Goal: Task Accomplishment & Management: Use online tool/utility

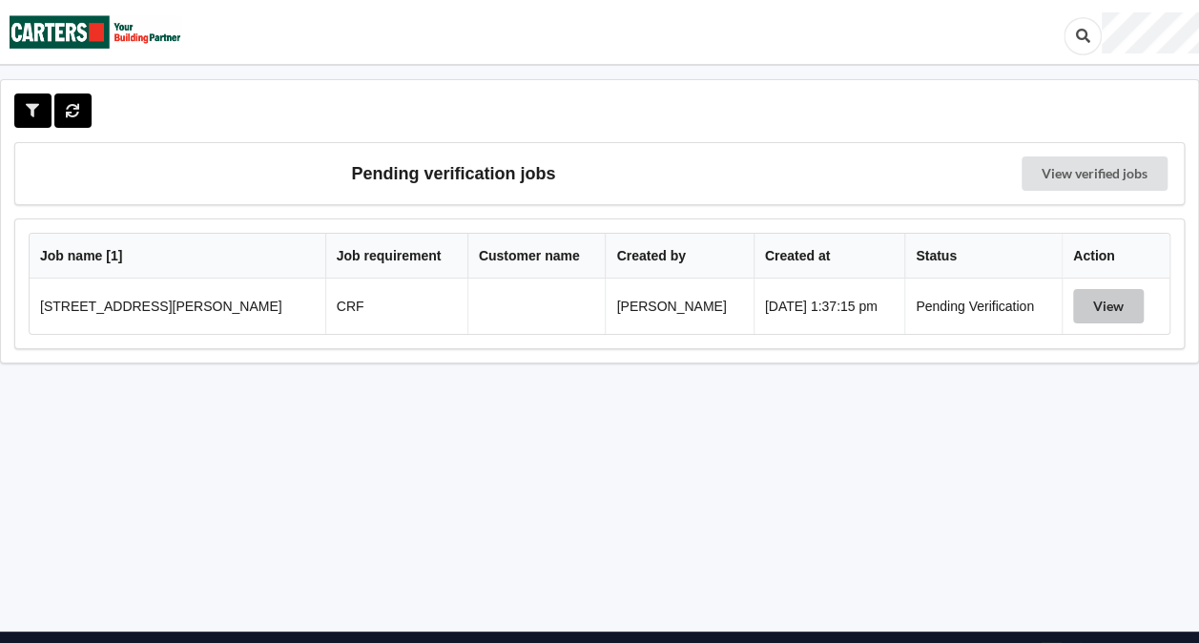
click at [1080, 307] on button "View" at bounding box center [1108, 306] width 71 height 34
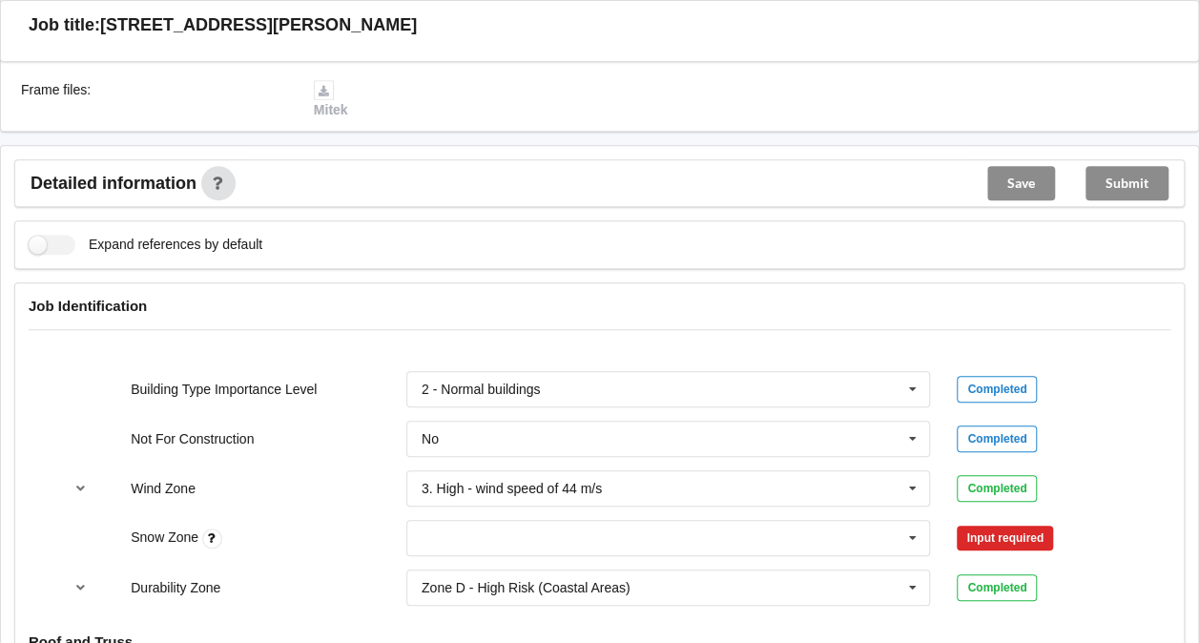
scroll to position [698, 0]
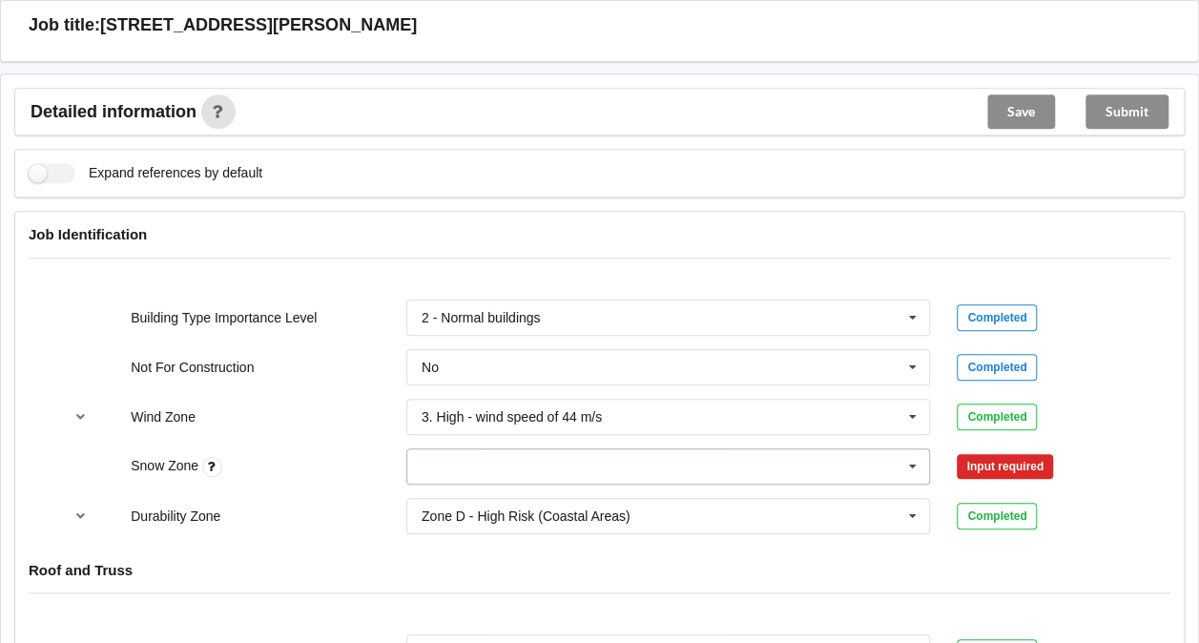
click at [892, 470] on input "text" at bounding box center [669, 466] width 523 height 34
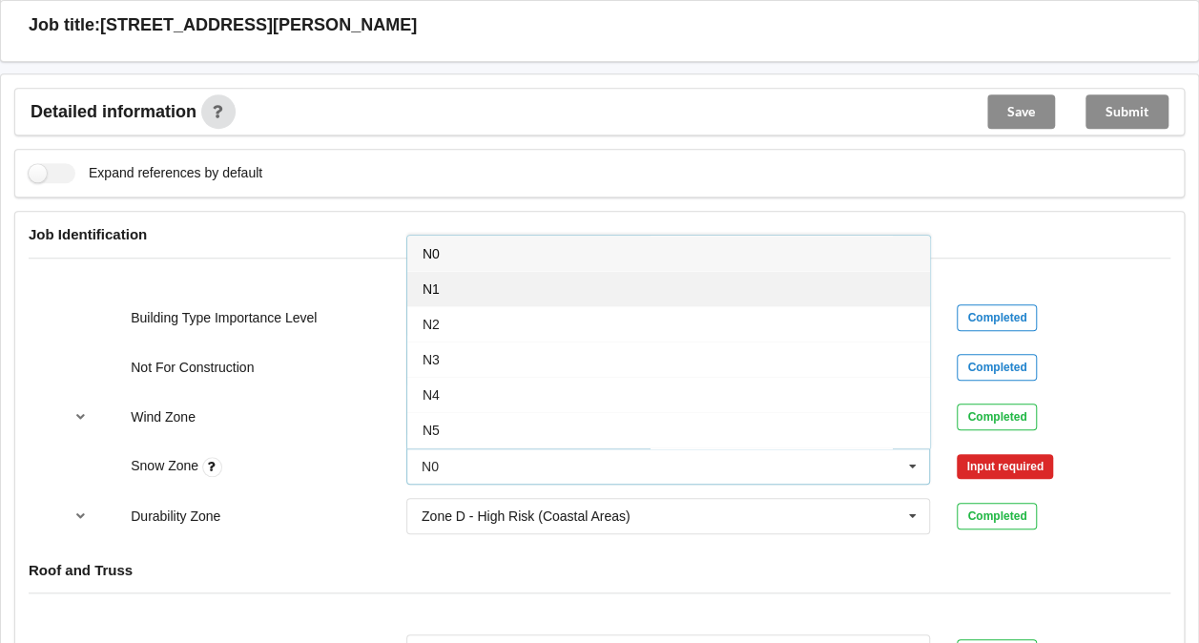
click at [582, 287] on div "N1" at bounding box center [668, 288] width 523 height 35
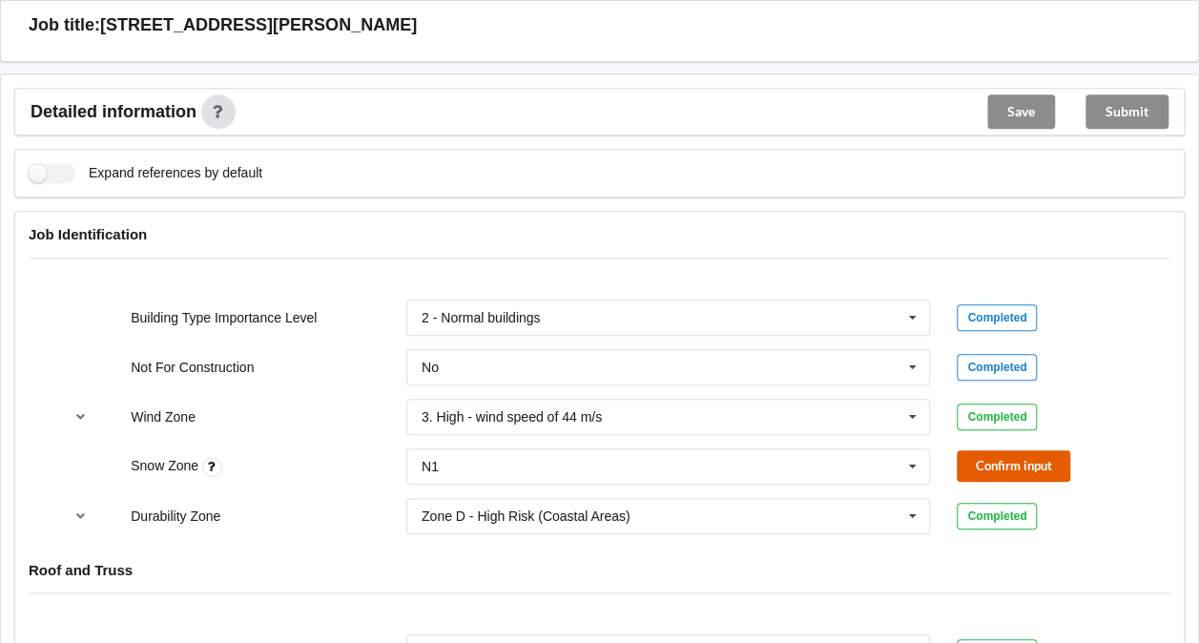
click at [1011, 467] on button "Confirm input" at bounding box center [1013, 465] width 113 height 31
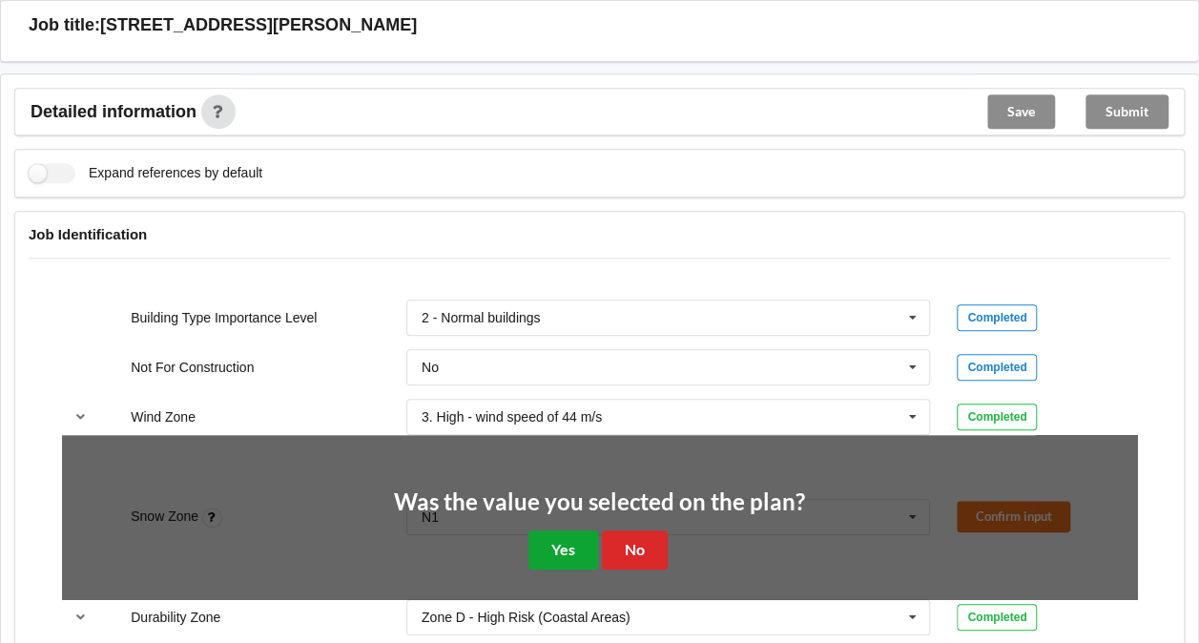
click at [575, 533] on button "Yes" at bounding box center [563, 549] width 70 height 39
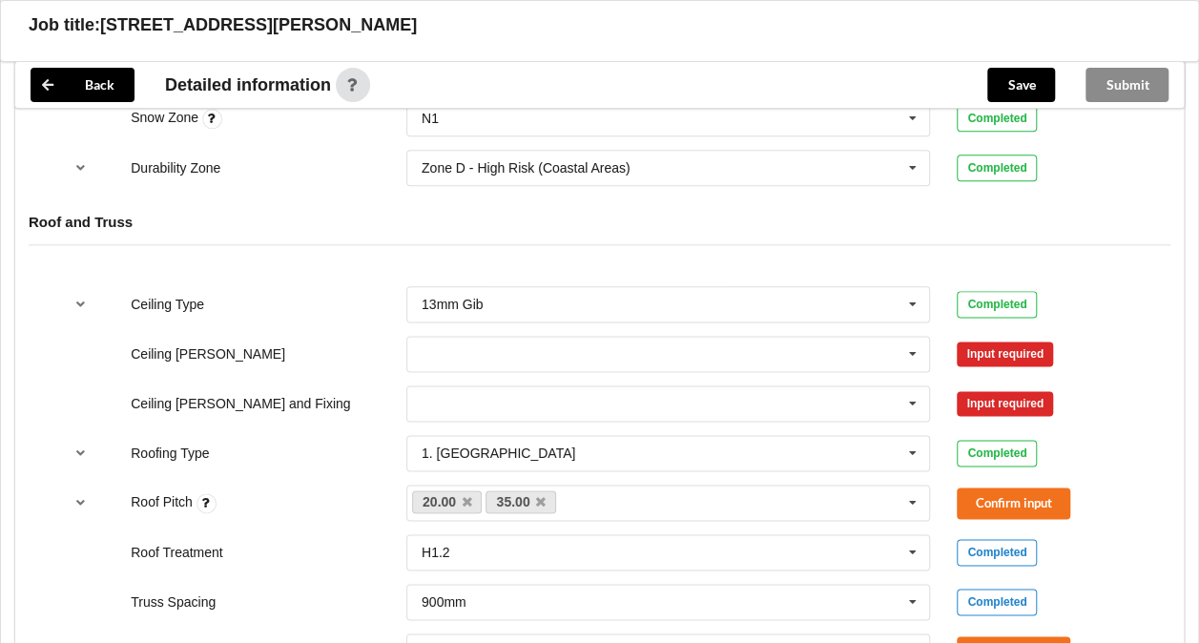
scroll to position [1051, 0]
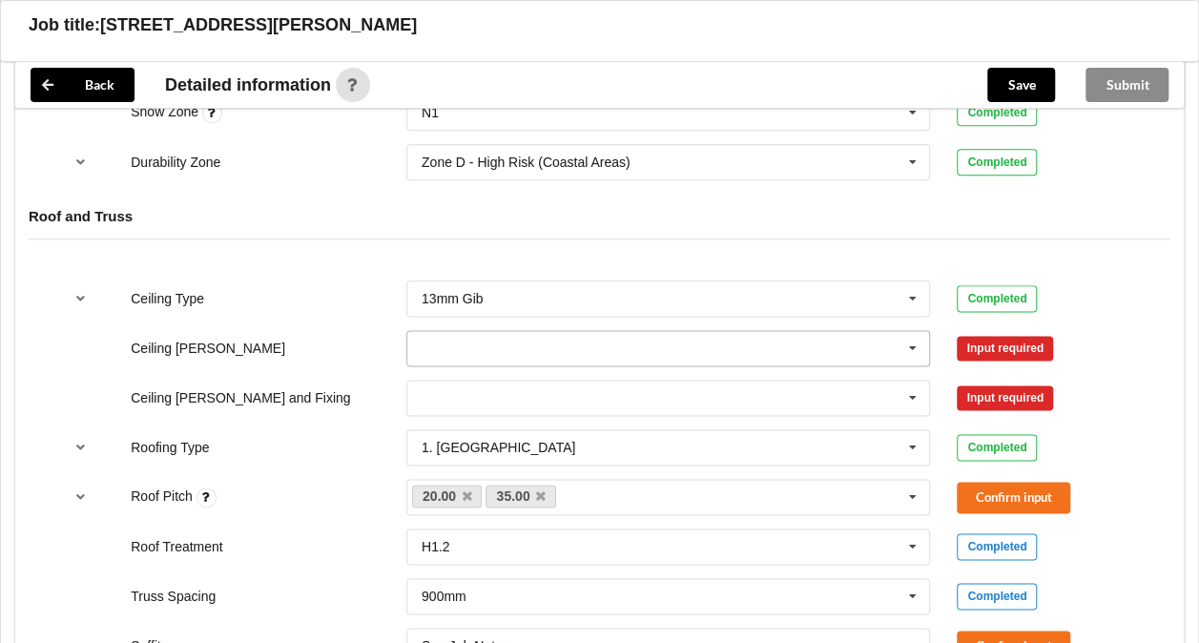
click at [911, 345] on icon at bounding box center [912, 348] width 29 height 35
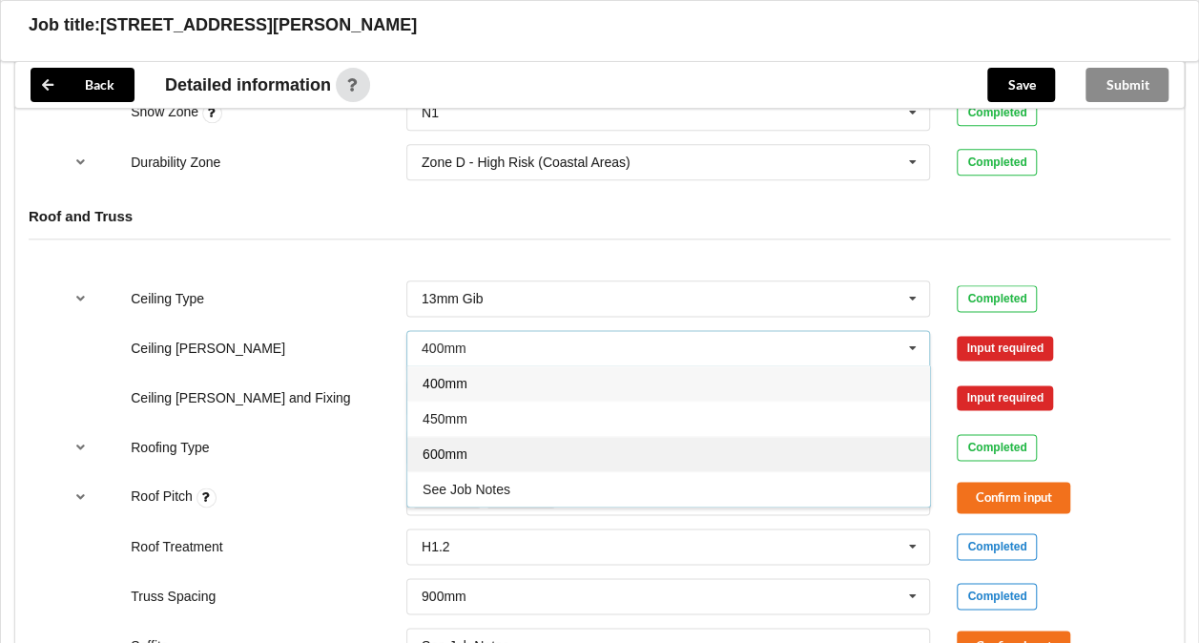
click at [668, 455] on div "600mm" at bounding box center [668, 453] width 523 height 35
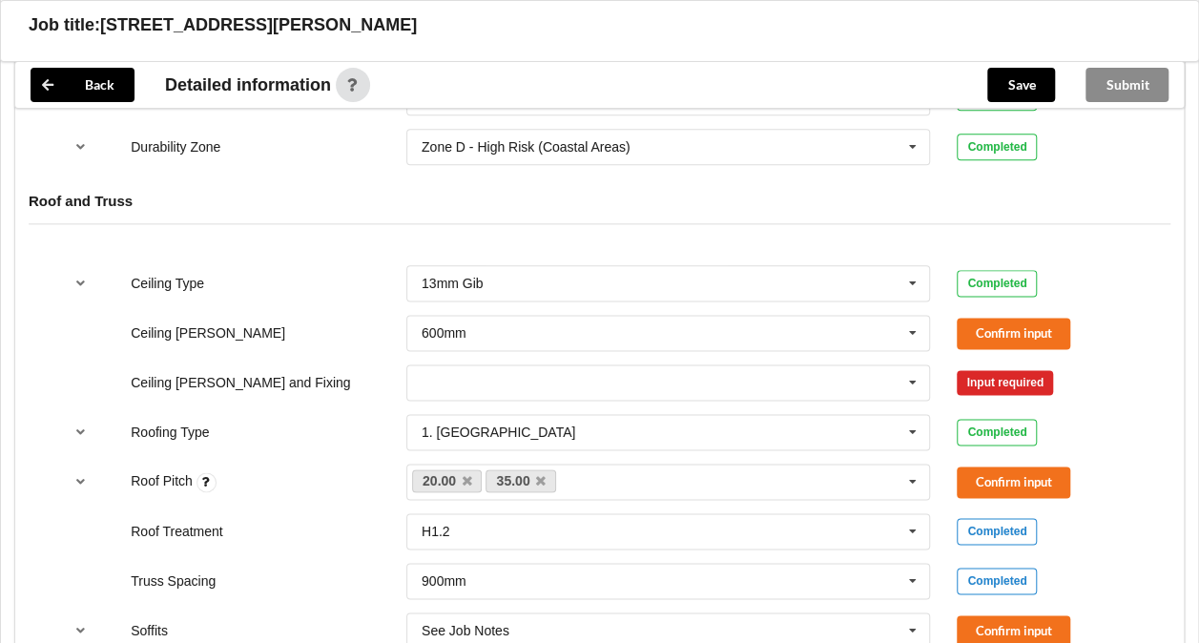
scroll to position [1069, 0]
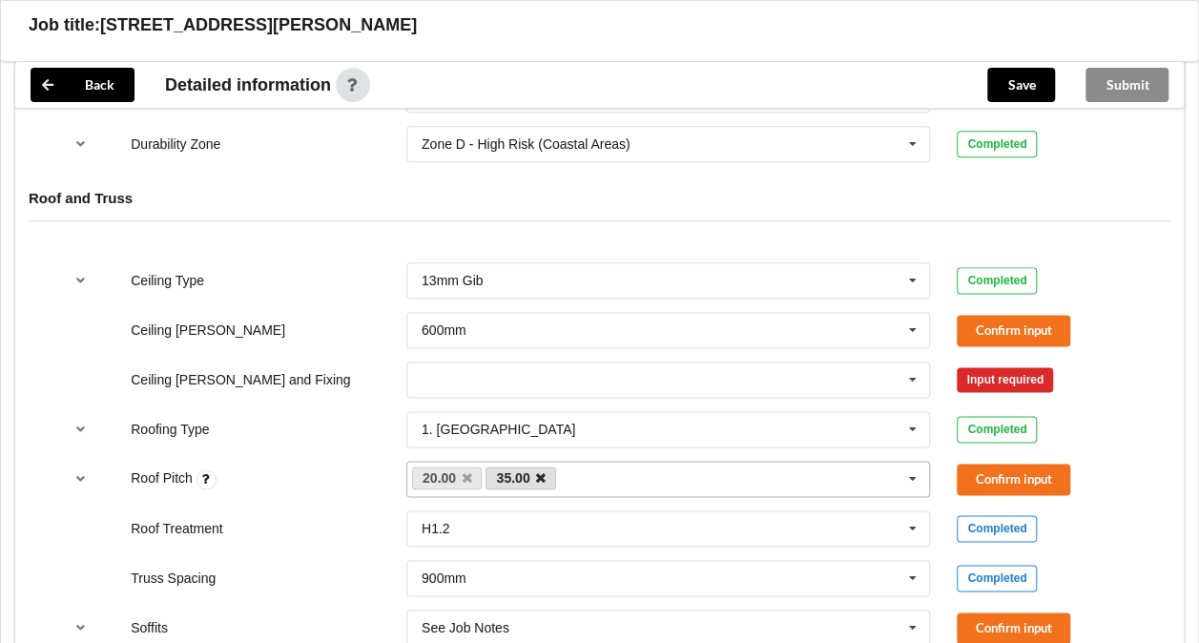
click at [536, 472] on icon at bounding box center [541, 478] width 10 height 12
click at [1012, 473] on button "Confirm input" at bounding box center [1013, 478] width 113 height 31
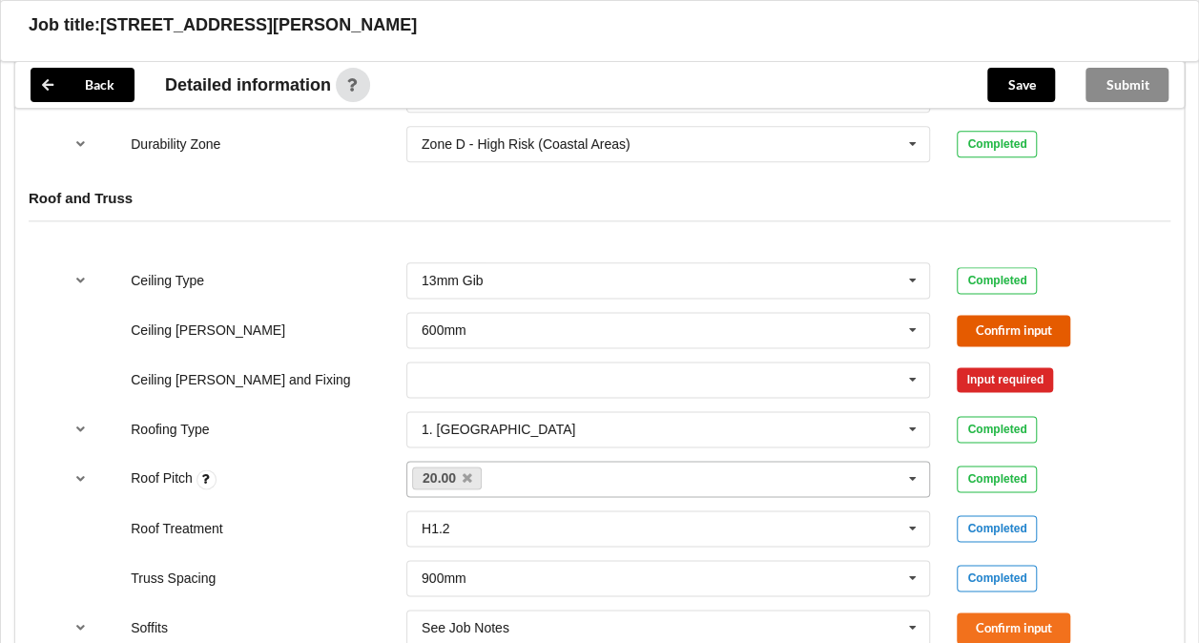
click at [1019, 330] on button "Confirm input" at bounding box center [1013, 330] width 113 height 31
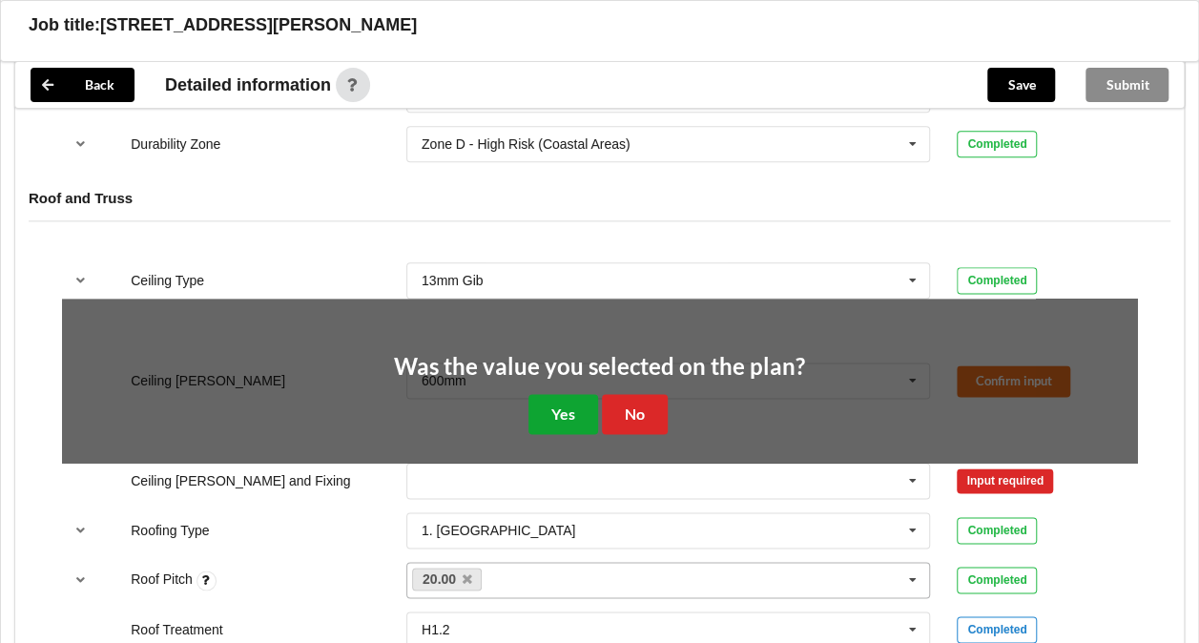
click at [546, 410] on button "Yes" at bounding box center [563, 413] width 70 height 39
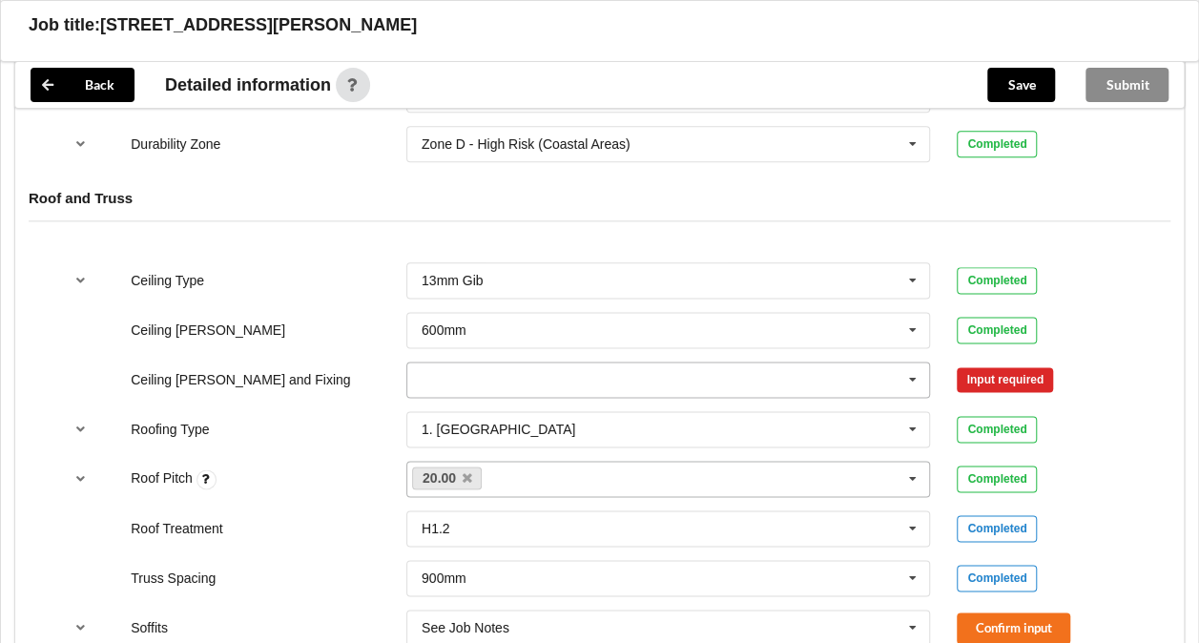
click at [917, 376] on icon at bounding box center [912, 379] width 29 height 35
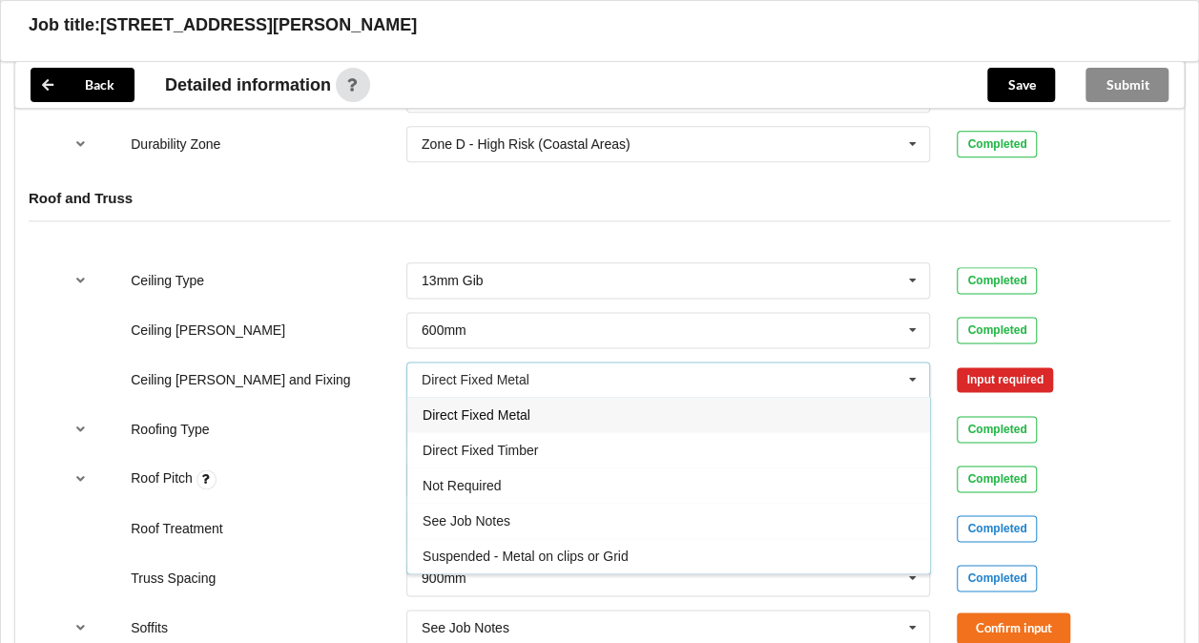
click at [717, 543] on div "Suspended - Metal on clips or Grid" at bounding box center [668, 555] width 523 height 35
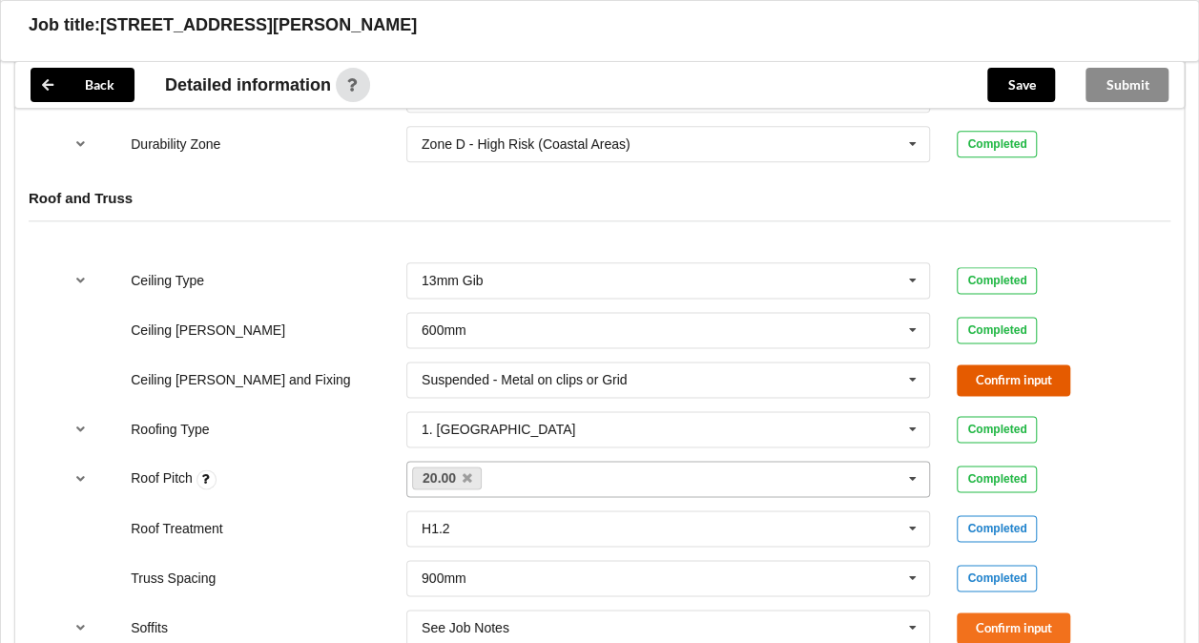
click at [992, 378] on button "Confirm input" at bounding box center [1013, 379] width 113 height 31
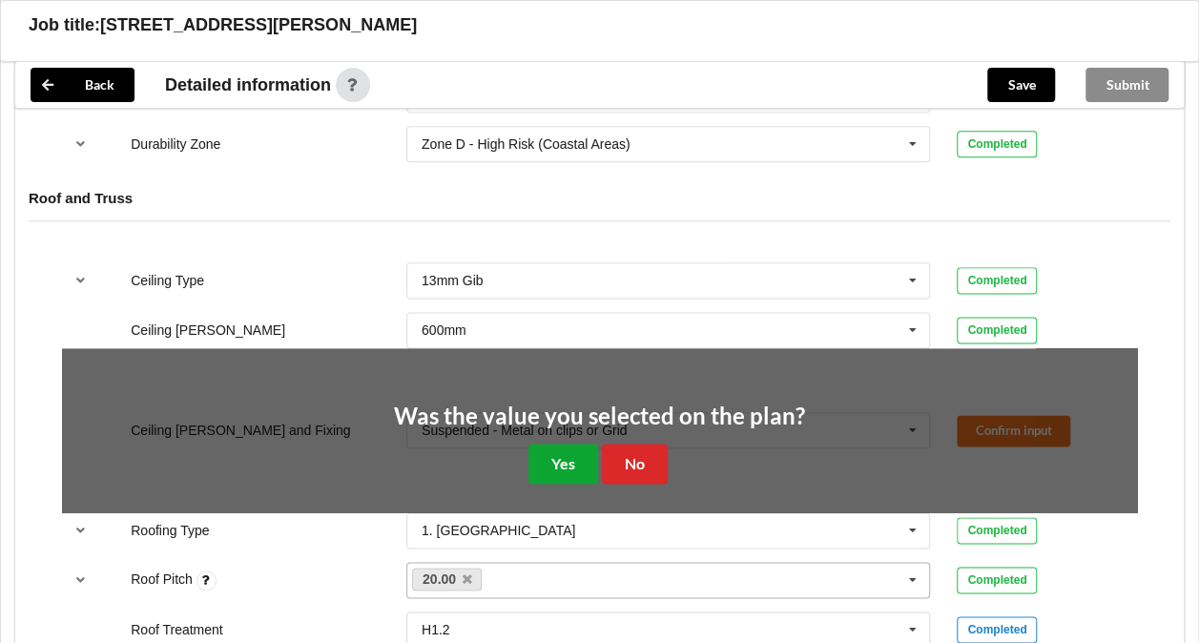
click at [576, 444] on button "Yes" at bounding box center [563, 462] width 70 height 39
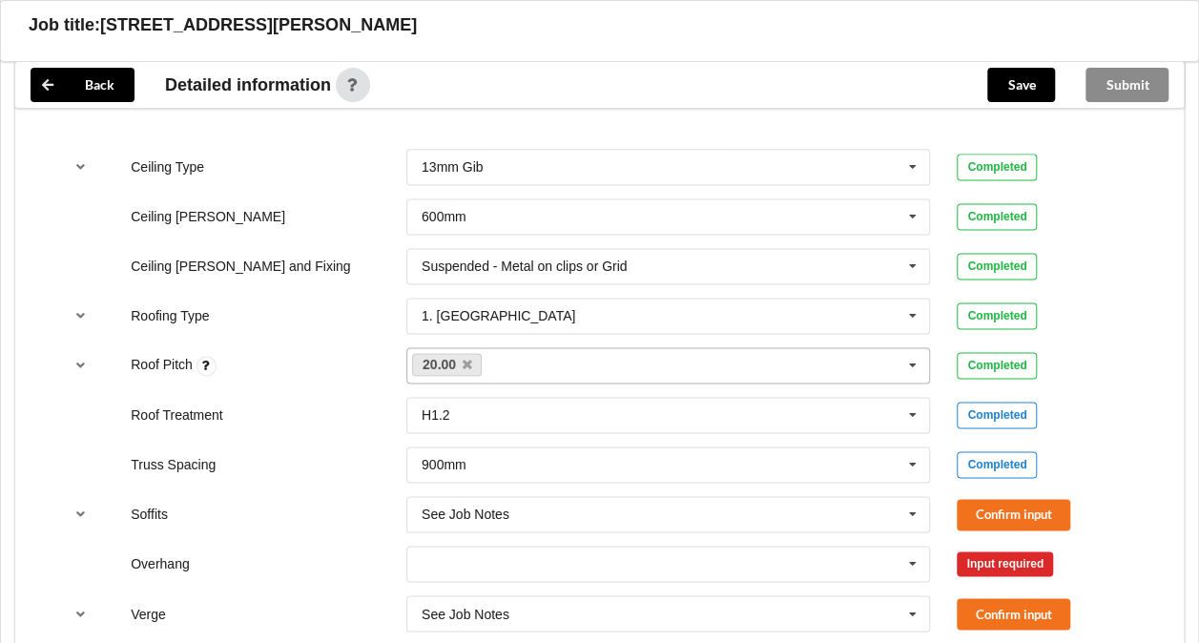
scroll to position [1187, 0]
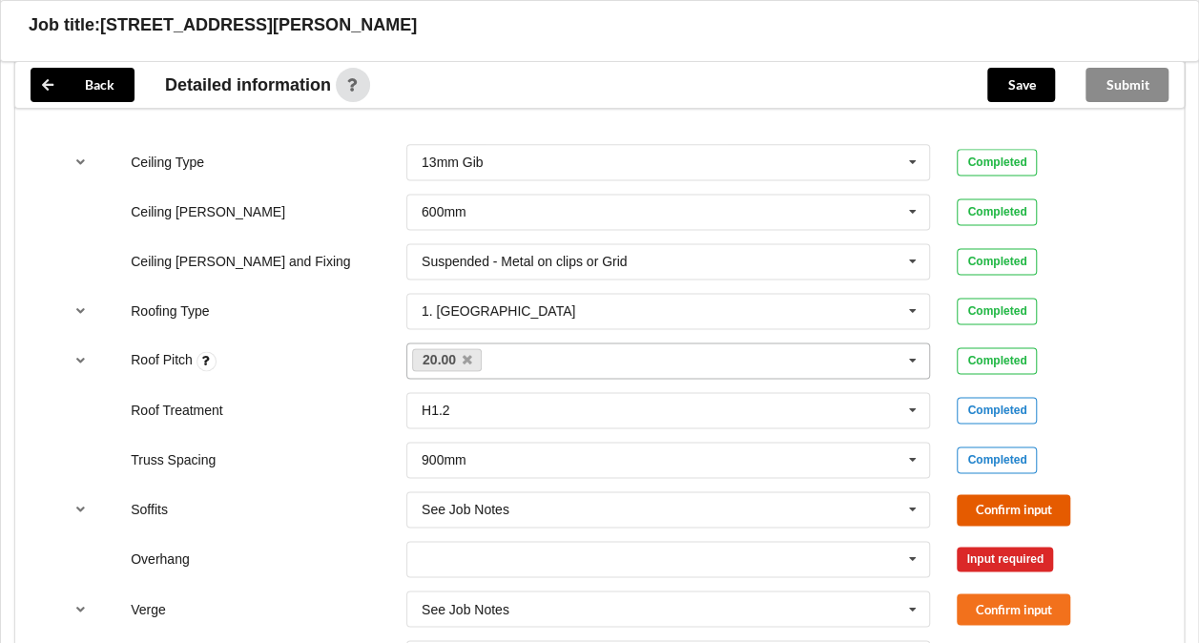
click at [996, 498] on button "Confirm input" at bounding box center [1013, 509] width 113 height 31
click at [911, 562] on icon at bounding box center [912, 559] width 29 height 35
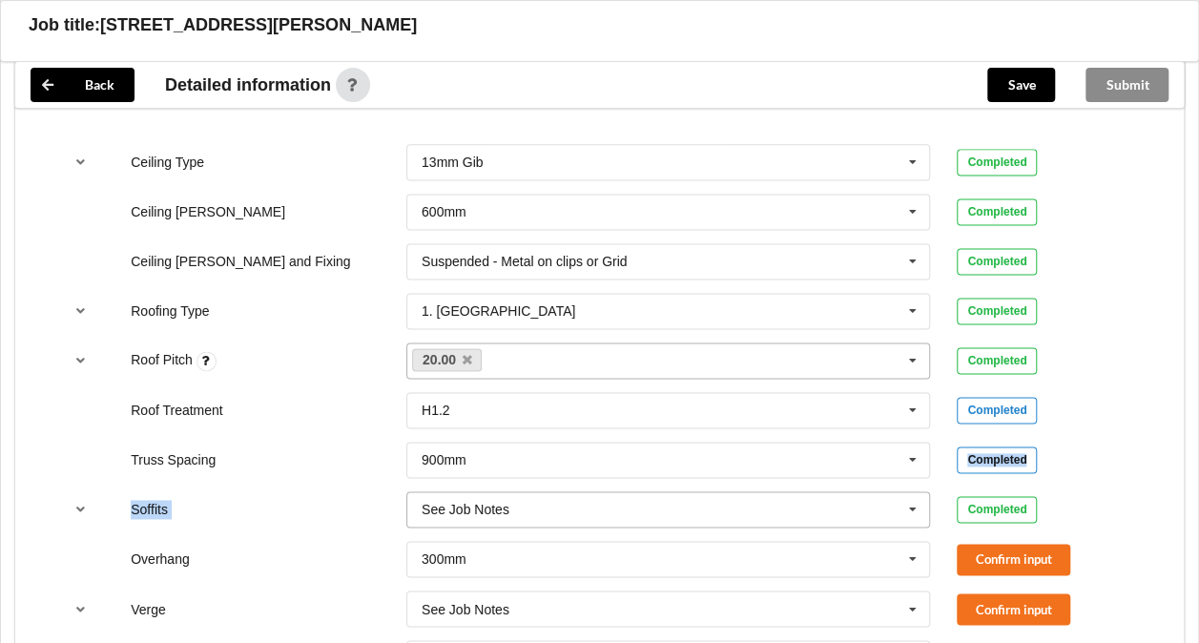
drag, startPoint x: 931, startPoint y: 464, endPoint x: 927, endPoint y: 511, distance: 46.9
click at [927, 511] on div "Ceiling Type 13mm Gib 10mm Gib 12mm MDF 12mm Ply 13mm Gib None See Job Notes Co…" at bounding box center [599, 534] width 1168 height 807
click at [912, 554] on icon at bounding box center [912, 559] width 29 height 35
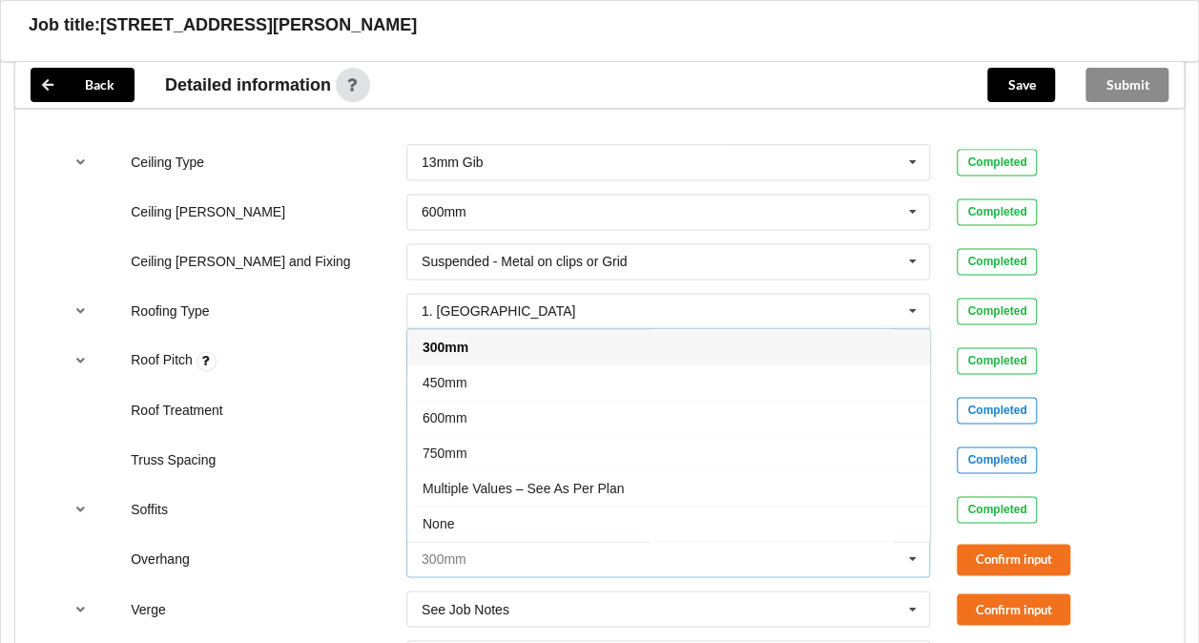
scroll to position [31, 0]
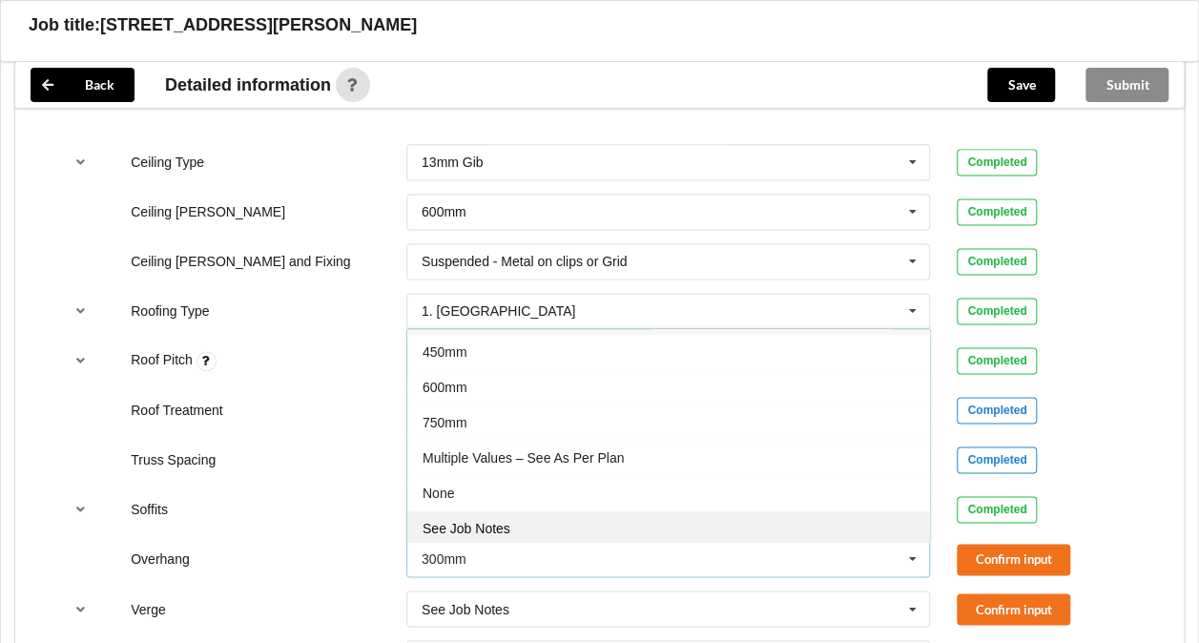
click at [586, 523] on div "See Job Notes" at bounding box center [668, 527] width 523 height 35
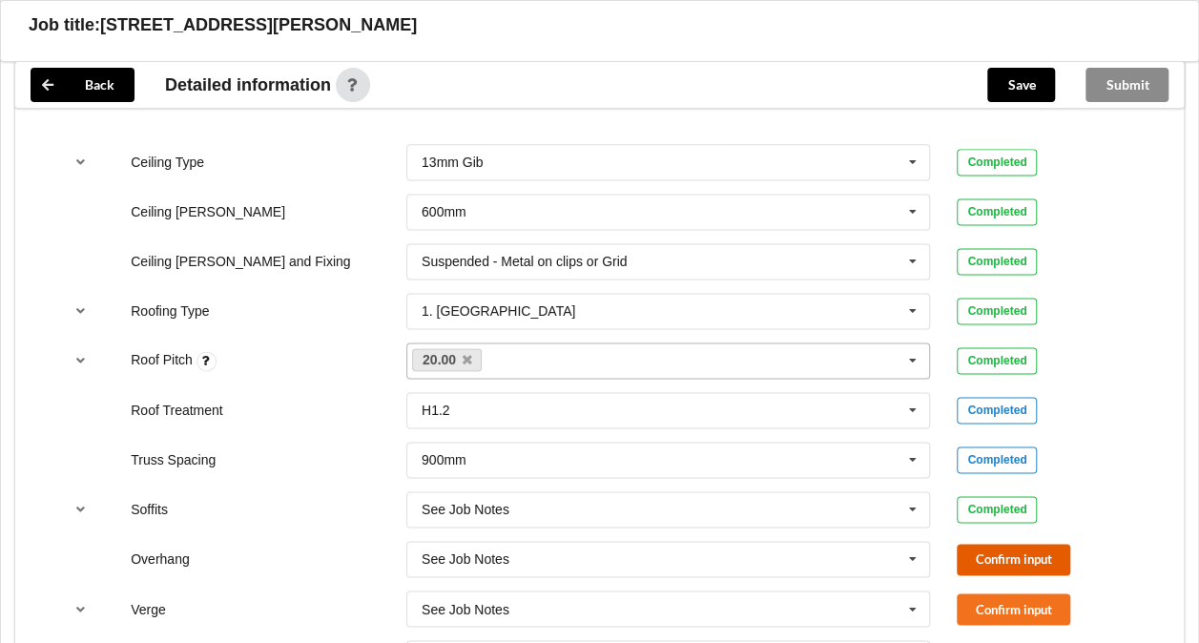
click at [1012, 548] on button "Confirm input" at bounding box center [1013, 559] width 113 height 31
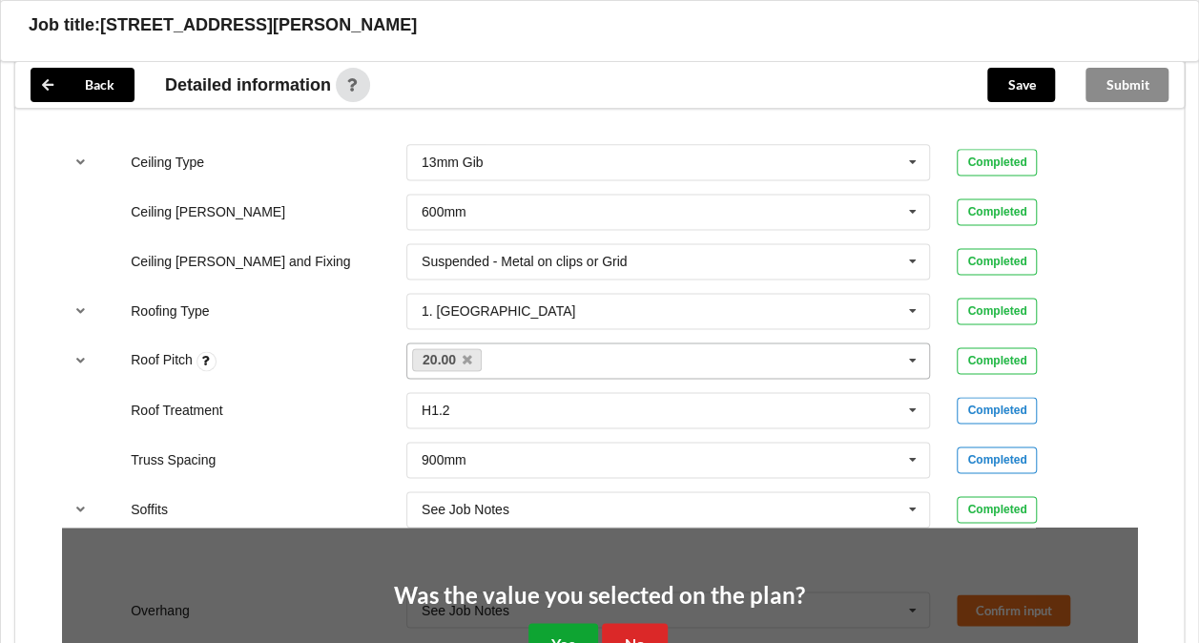
click at [557, 630] on button "Yes" at bounding box center [563, 642] width 70 height 39
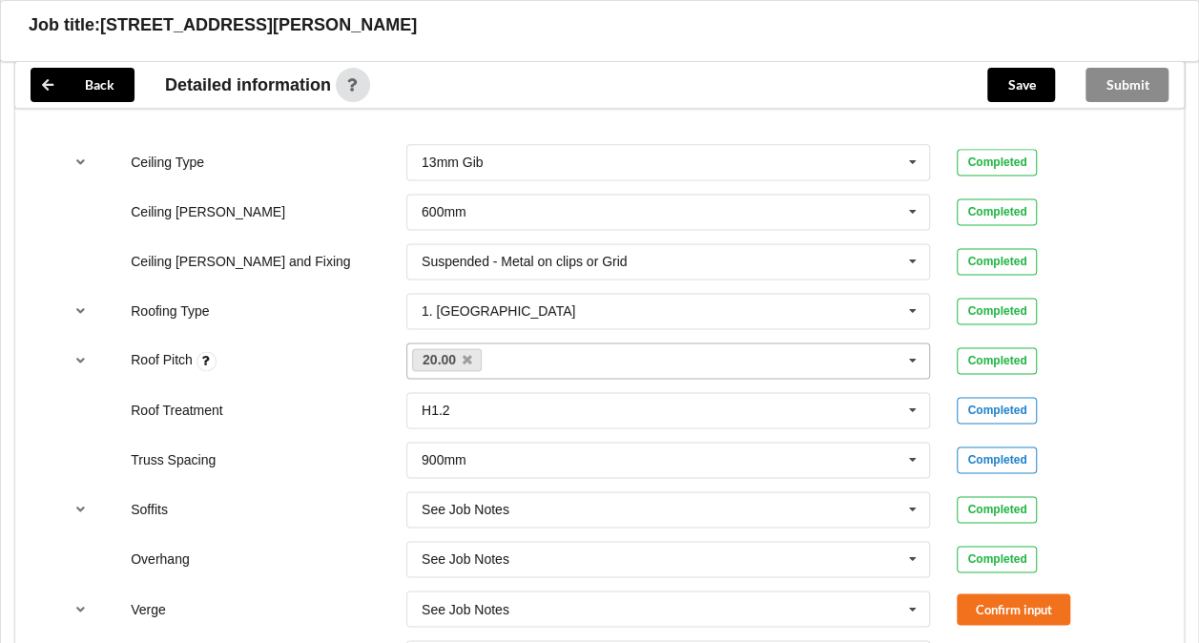
scroll to position [1533, 0]
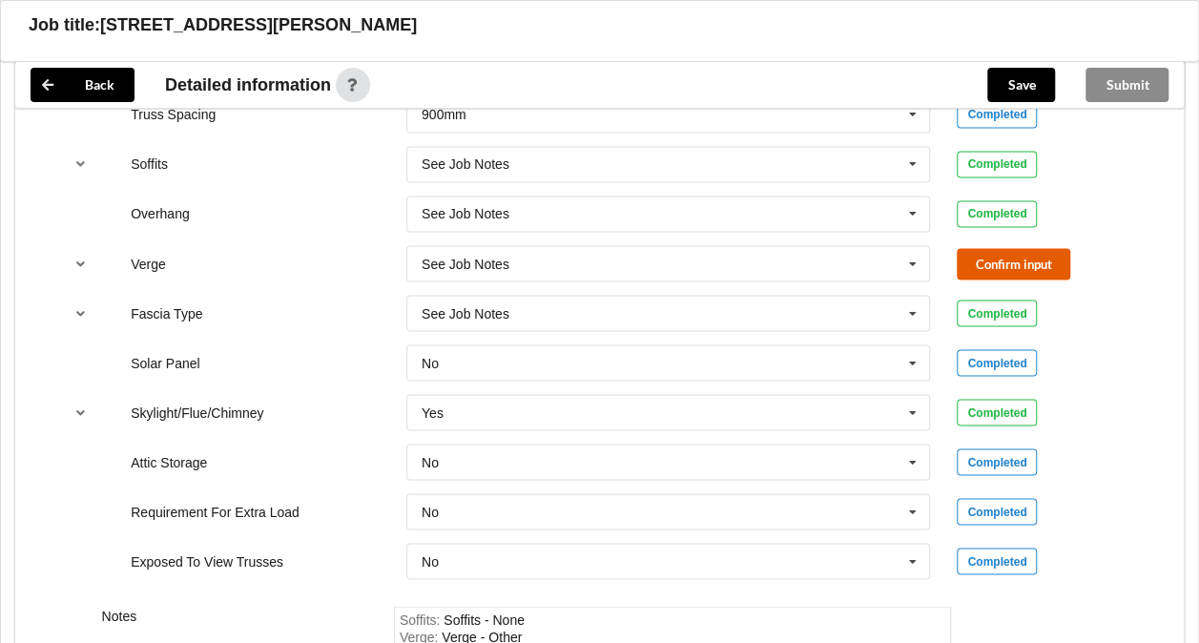
click at [999, 248] on button "Confirm input" at bounding box center [1013, 263] width 113 height 31
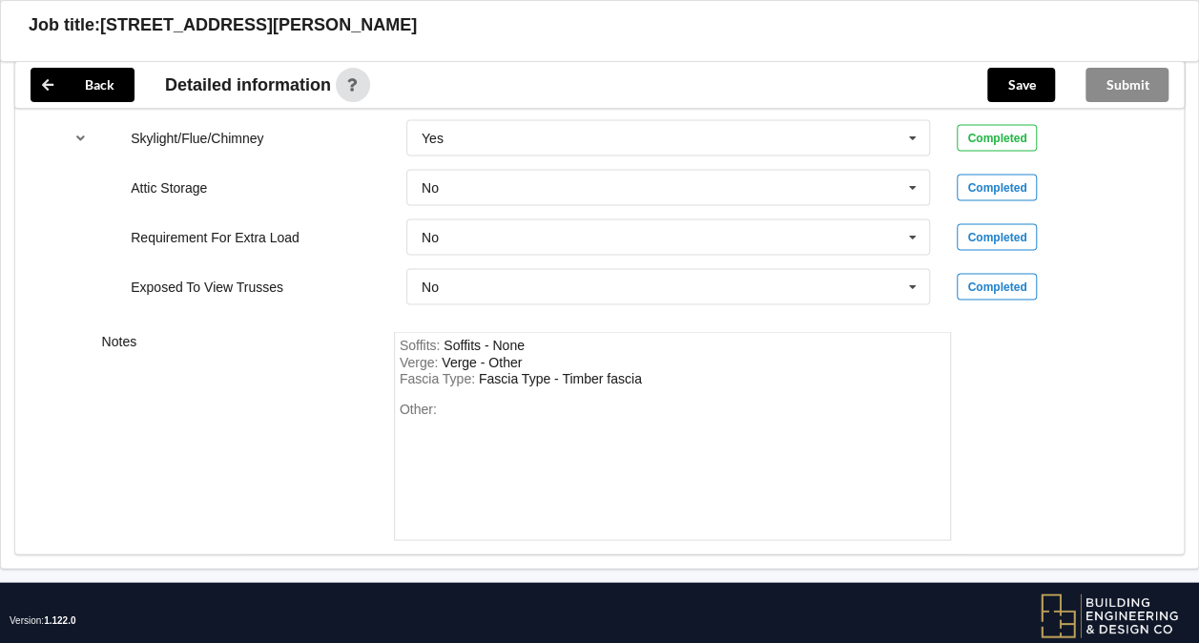
scroll to position [1796, 0]
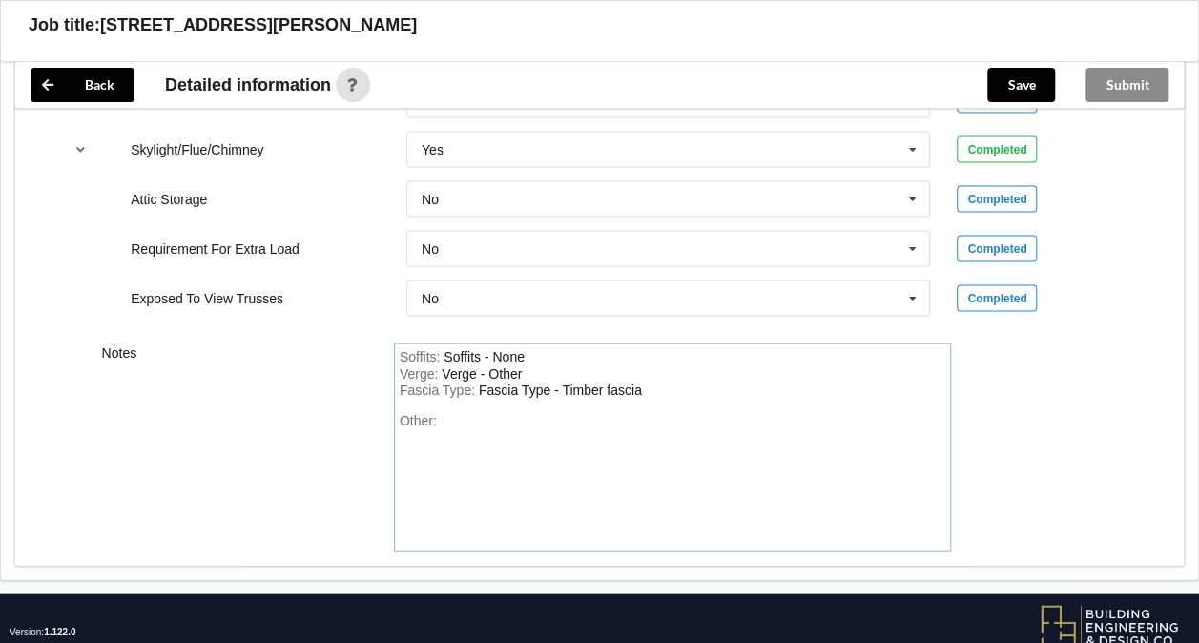
click at [675, 386] on div "Fascia Type : Fascia Type - Timber fascia" at bounding box center [673, 389] width 546 height 17
click at [1016, 92] on button "Save" at bounding box center [1021, 85] width 68 height 34
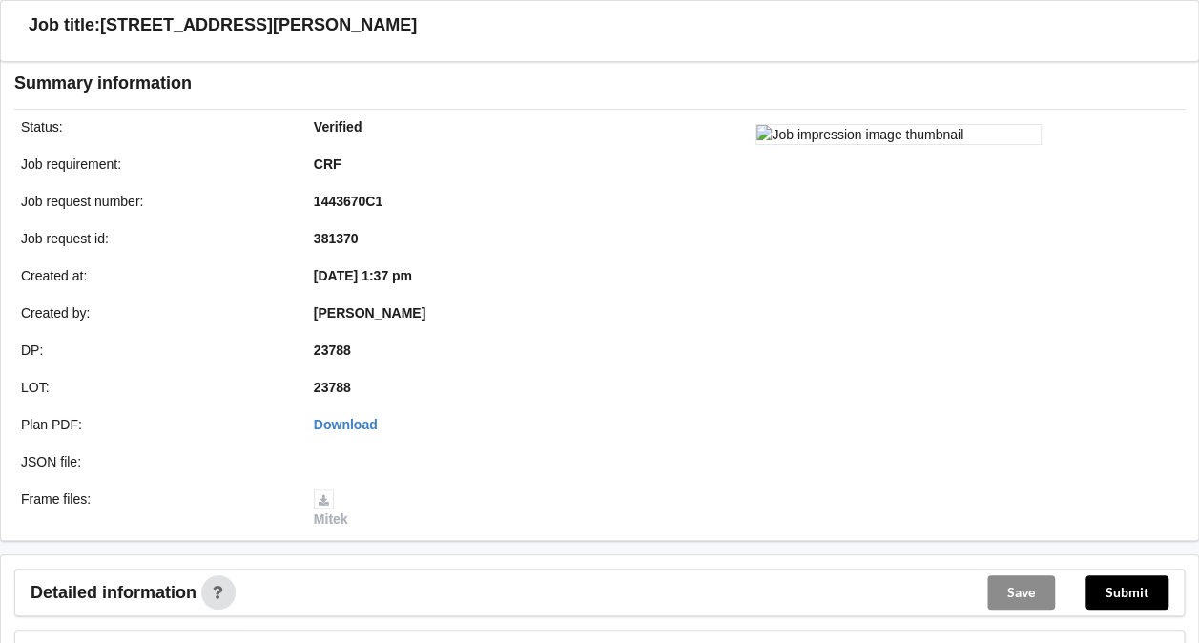
scroll to position [112, 0]
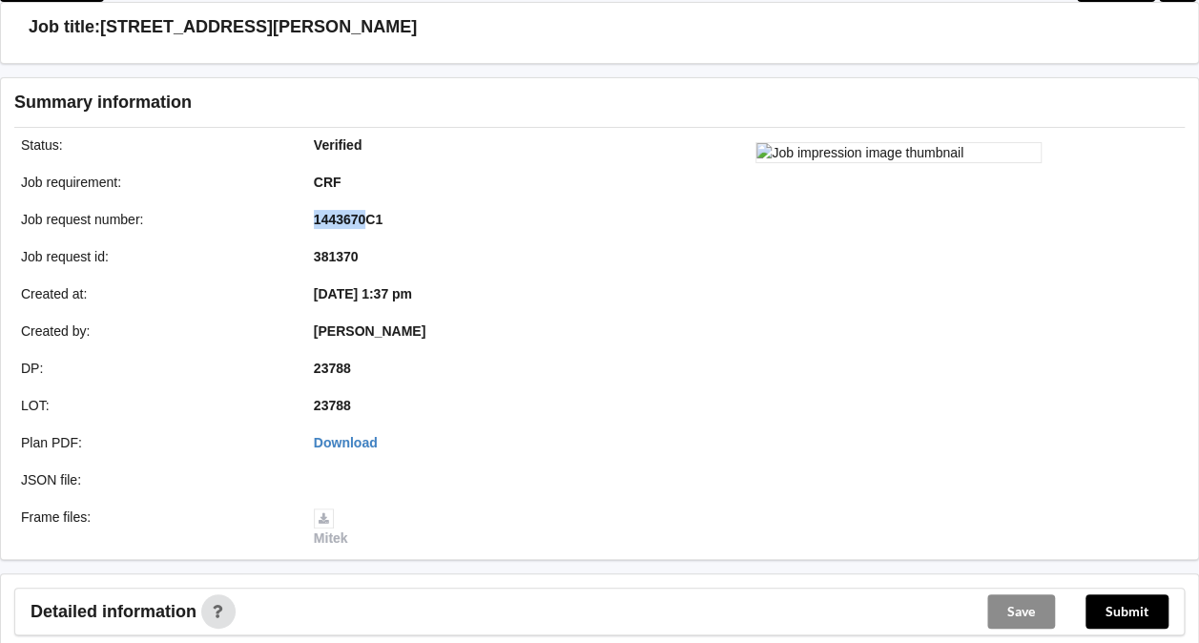
drag, startPoint x: 315, startPoint y: 218, endPoint x: 363, endPoint y: 220, distance: 48.7
click at [363, 220] on b "1443670C1" at bounding box center [348, 219] width 69 height 15
copy b "1443670"
click at [1128, 603] on button "Submit" at bounding box center [1126, 611] width 83 height 34
